Goal: Task Accomplishment & Management: Manage account settings

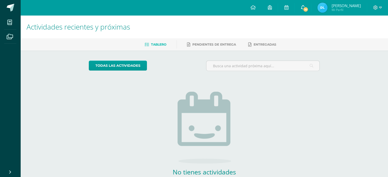
click at [305, 5] on icon at bounding box center [303, 7] width 4 height 5
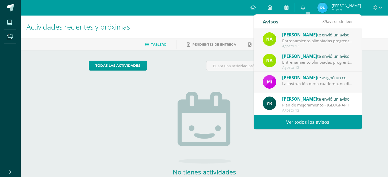
click at [298, 123] on link "Ver todos los avisos" at bounding box center [308, 122] width 108 height 14
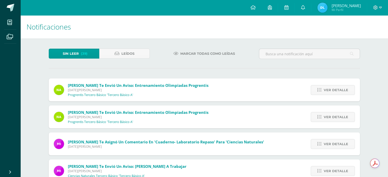
click at [205, 55] on span "Marcar todas como leídas" at bounding box center [208, 53] width 55 height 9
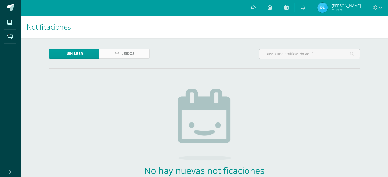
click at [143, 51] on link "Leídos" at bounding box center [124, 54] width 51 height 10
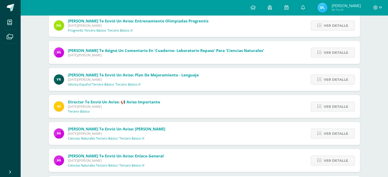
scroll to position [92, 0]
click at [317, 81] on link "Ver detalle" at bounding box center [333, 80] width 44 height 10
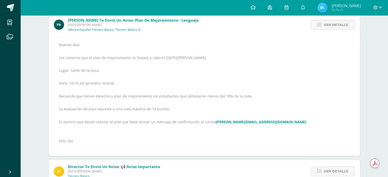
scroll to position [0, 0]
